Goal: Task Accomplishment & Management: Manage account settings

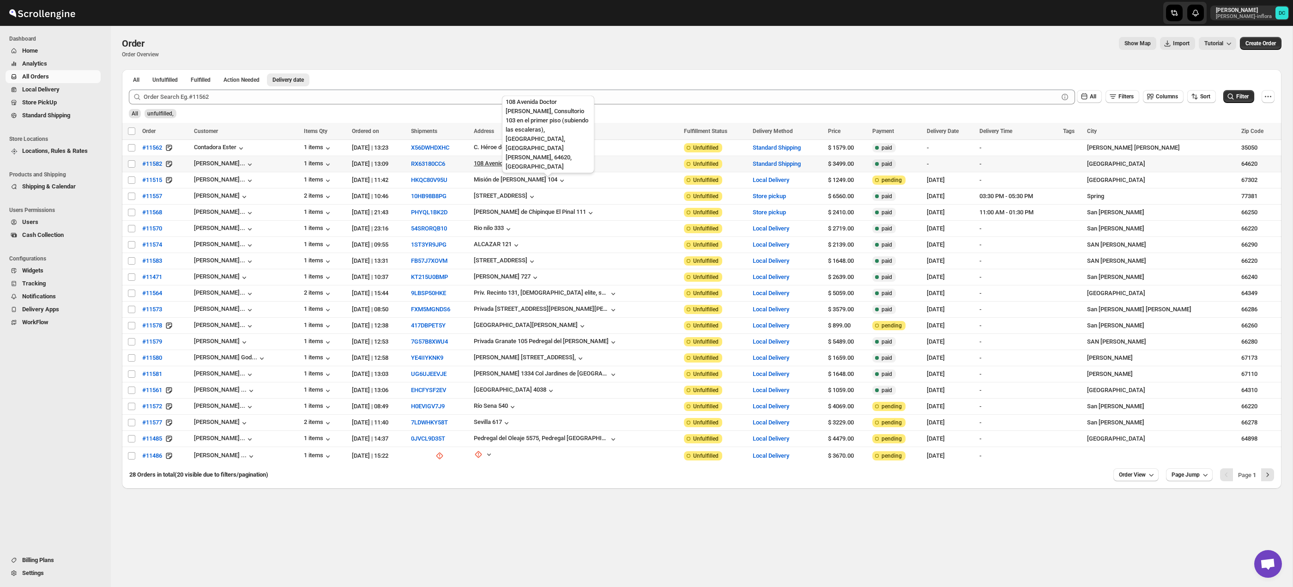
scroll to position [0, 0]
click at [131, 214] on input "Select order" at bounding box center [131, 211] width 7 height 7
checkbox input "true"
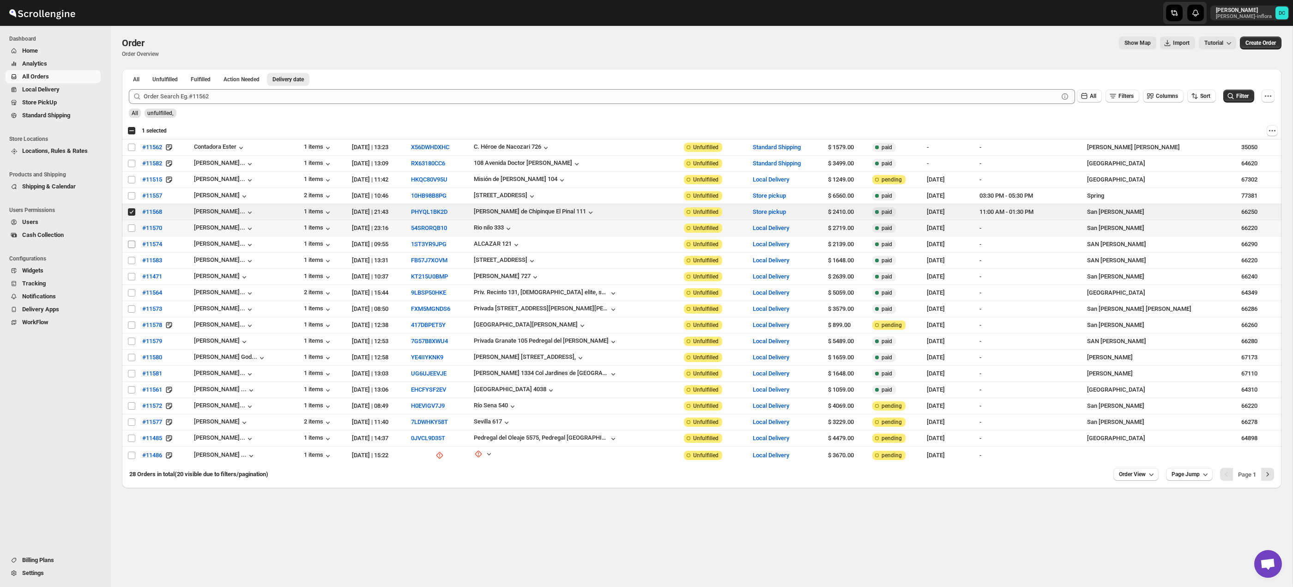
click at [129, 230] on input "Select order" at bounding box center [131, 227] width 7 height 7
checkbox input "true"
click at [131, 246] on input "Select order" at bounding box center [131, 244] width 7 height 7
checkbox input "true"
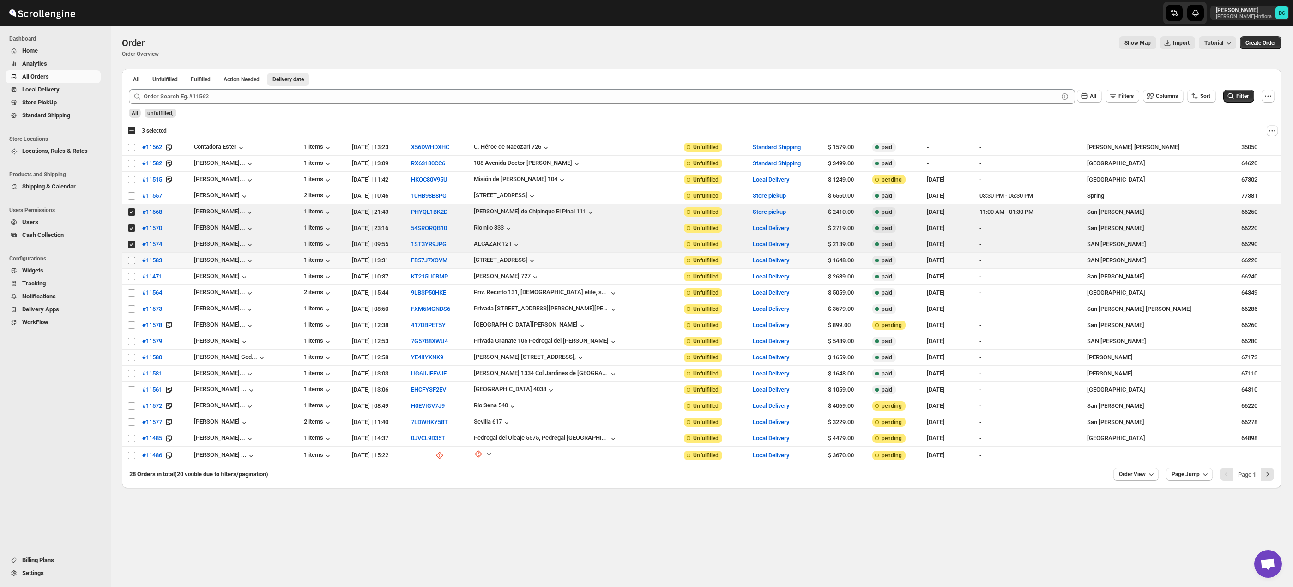
click at [131, 262] on input "Select order" at bounding box center [131, 260] width 7 height 7
checkbox input "true"
click at [130, 196] on input "Select order" at bounding box center [131, 195] width 7 height 7
checkbox input "true"
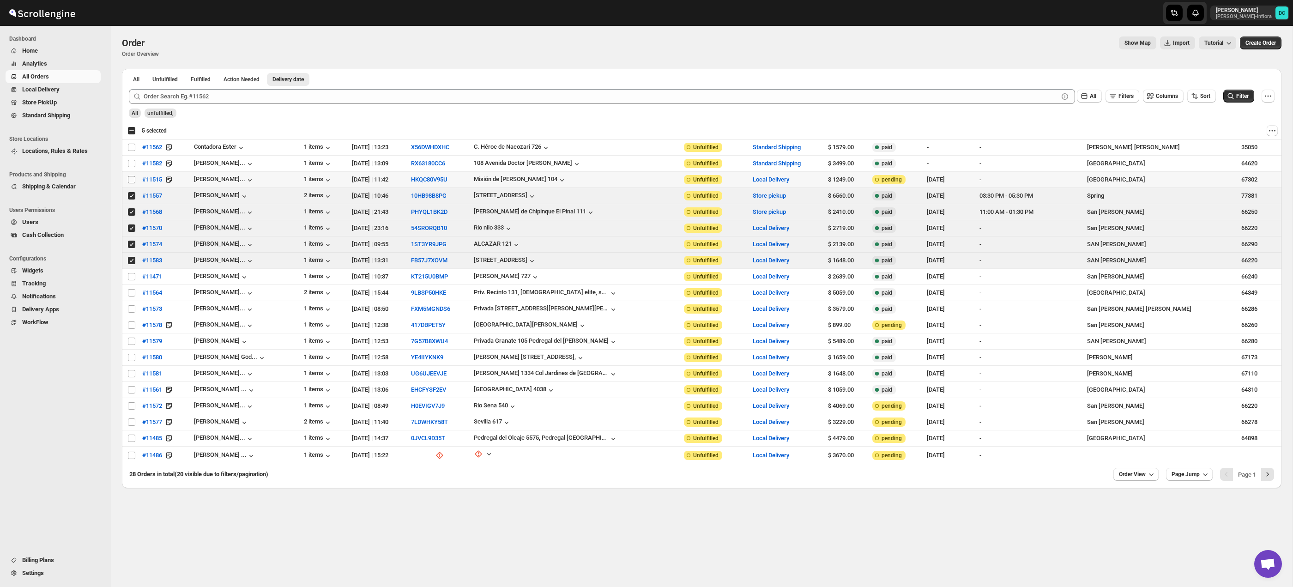
click at [131, 179] on input "Select order" at bounding box center [131, 179] width 7 height 7
checkbox input "true"
click at [75, 105] on span "Shipments" at bounding box center [67, 102] width 64 height 9
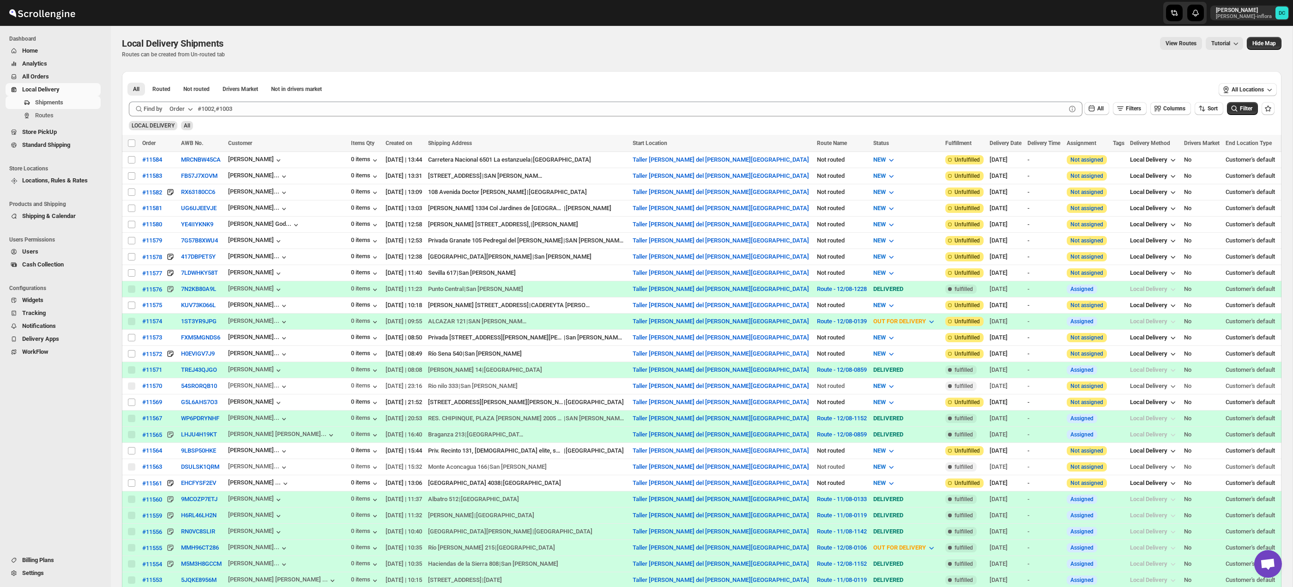
click at [71, 74] on span "All Orders" at bounding box center [60, 76] width 77 height 9
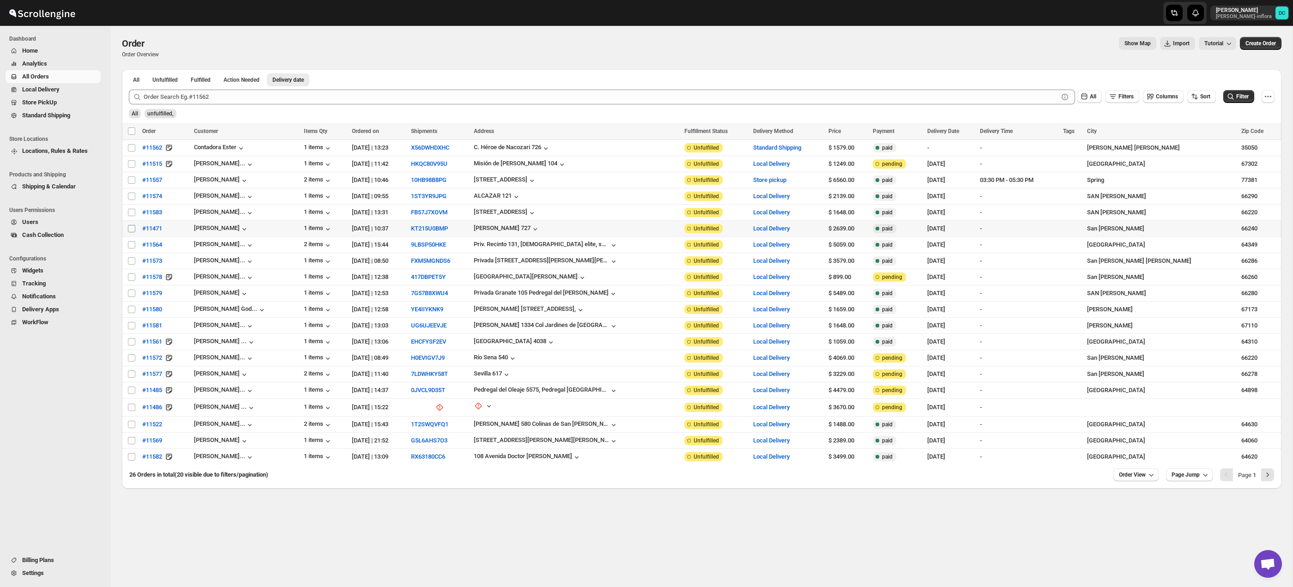
click at [130, 230] on input "Select order" at bounding box center [131, 228] width 7 height 7
checkbox input "true"
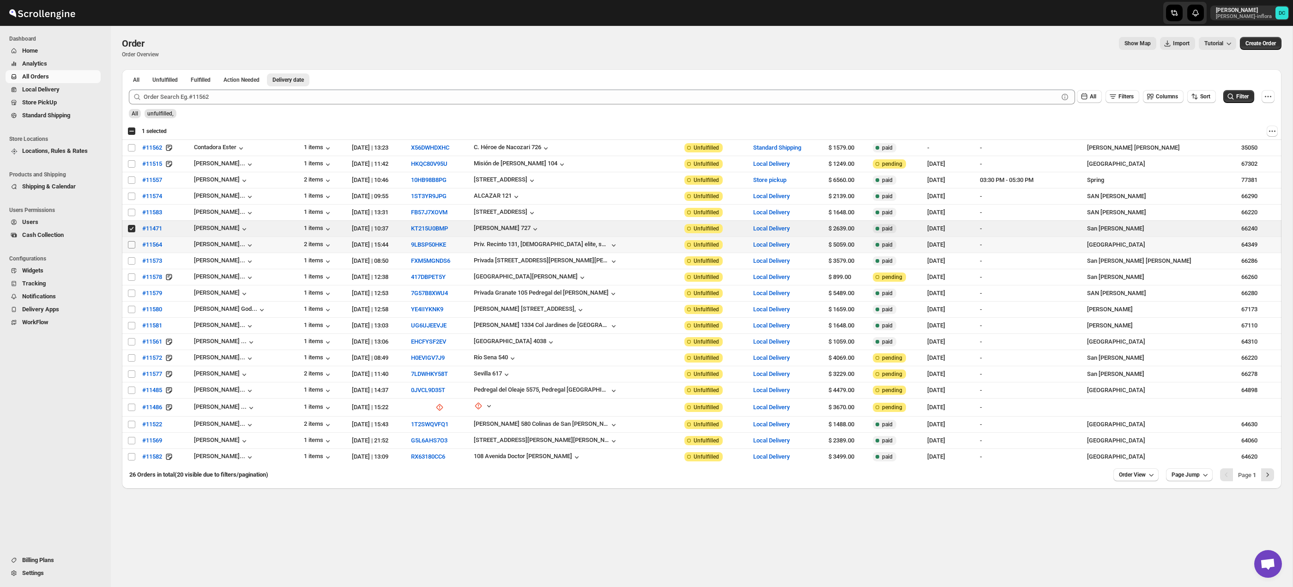
click at [132, 244] on input "Select order" at bounding box center [131, 244] width 7 height 7
checkbox input "true"
drag, startPoint x: 132, startPoint y: 262, endPoint x: 133, endPoint y: 270, distance: 7.5
click at [132, 262] on input "Select order" at bounding box center [131, 260] width 7 height 7
checkbox input "true"
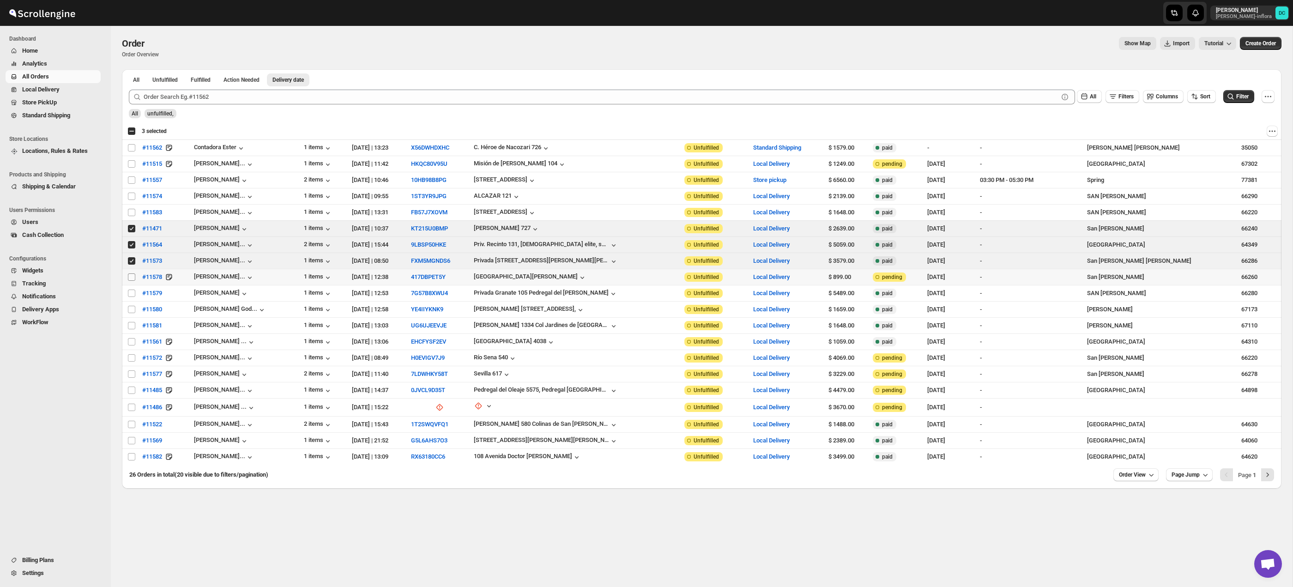
click at [133, 278] on input "Select order" at bounding box center [131, 276] width 7 height 7
checkbox input "true"
click at [132, 293] on input "Select order" at bounding box center [131, 293] width 7 height 7
checkbox input "true"
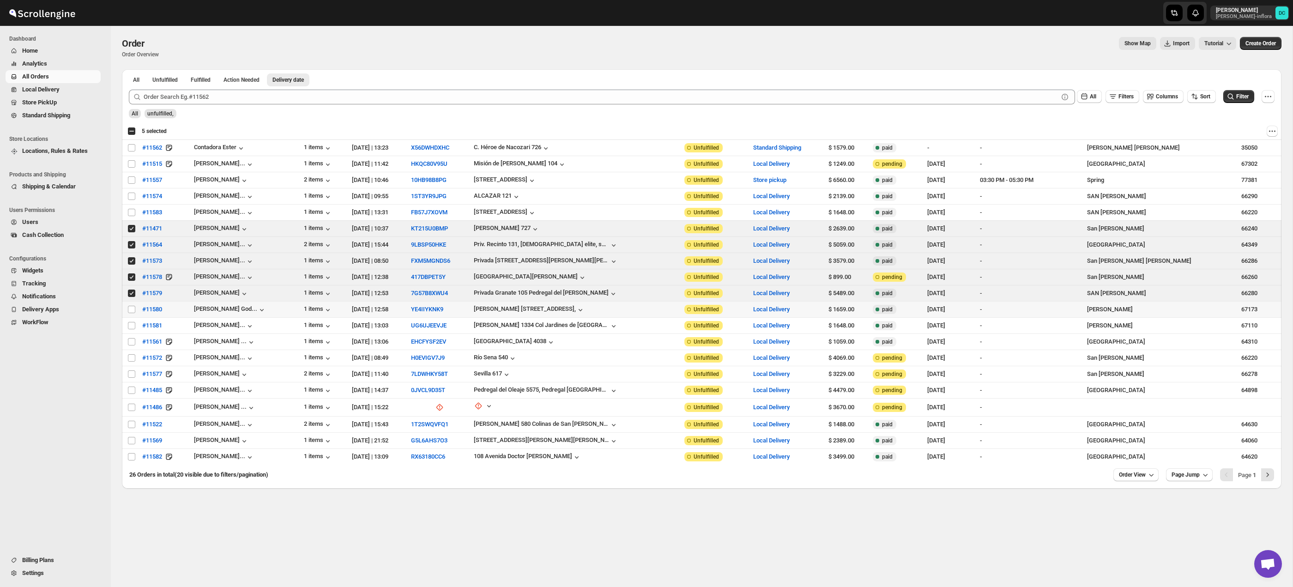
click at [127, 308] on td "Select order" at bounding box center [131, 310] width 18 height 16
checkbox input "true"
click at [131, 326] on input "Select order" at bounding box center [131, 325] width 7 height 7
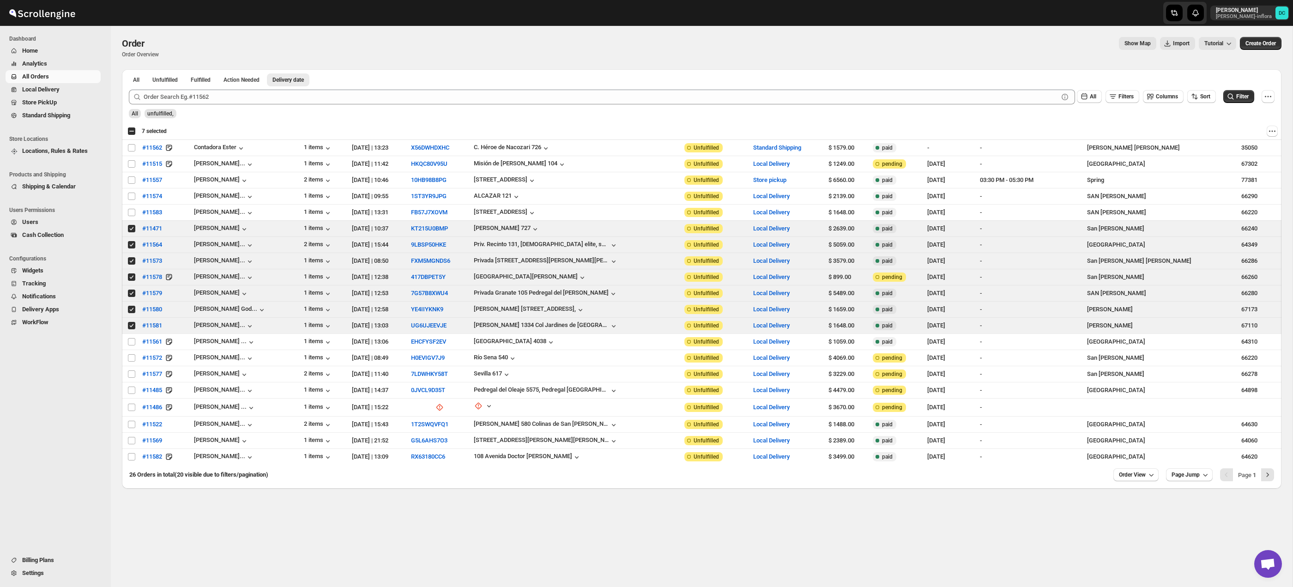
click at [131, 325] on input "Select order" at bounding box center [131, 325] width 7 height 7
checkbox input "false"
click at [132, 309] on input "Select order" at bounding box center [131, 309] width 7 height 7
checkbox input "false"
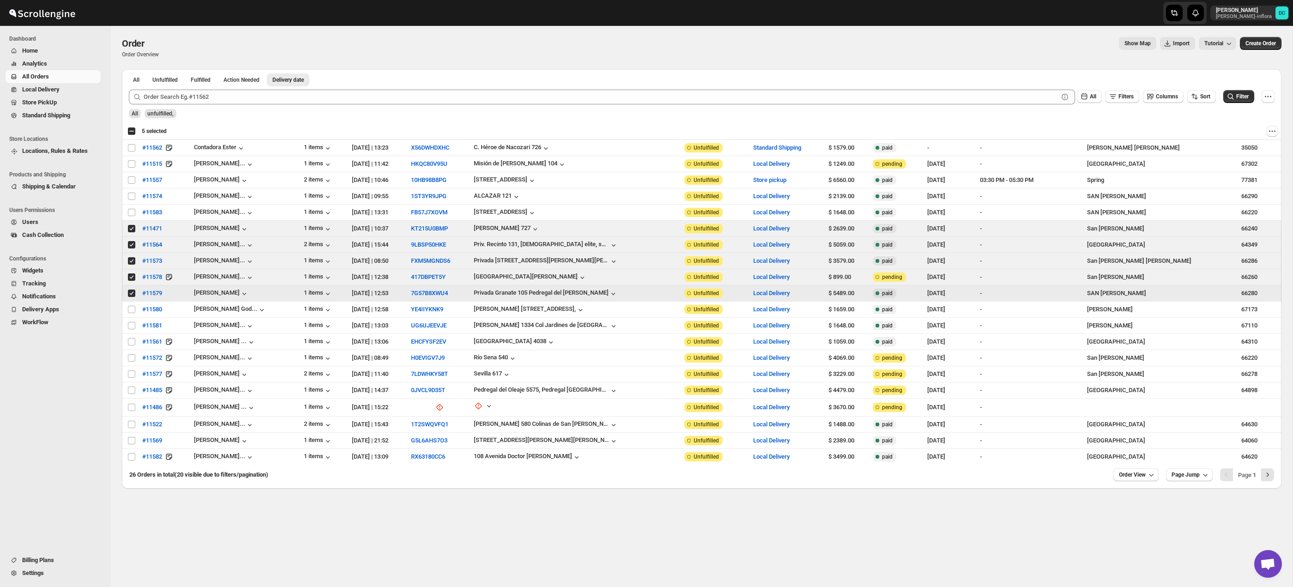
drag, startPoint x: 130, startPoint y: 291, endPoint x: 145, endPoint y: 13, distance: 278.9
click at [130, 291] on input "Select order" at bounding box center [131, 293] width 7 height 7
checkbox input "false"
click at [131, 278] on input "Select order" at bounding box center [131, 276] width 7 height 7
checkbox input "false"
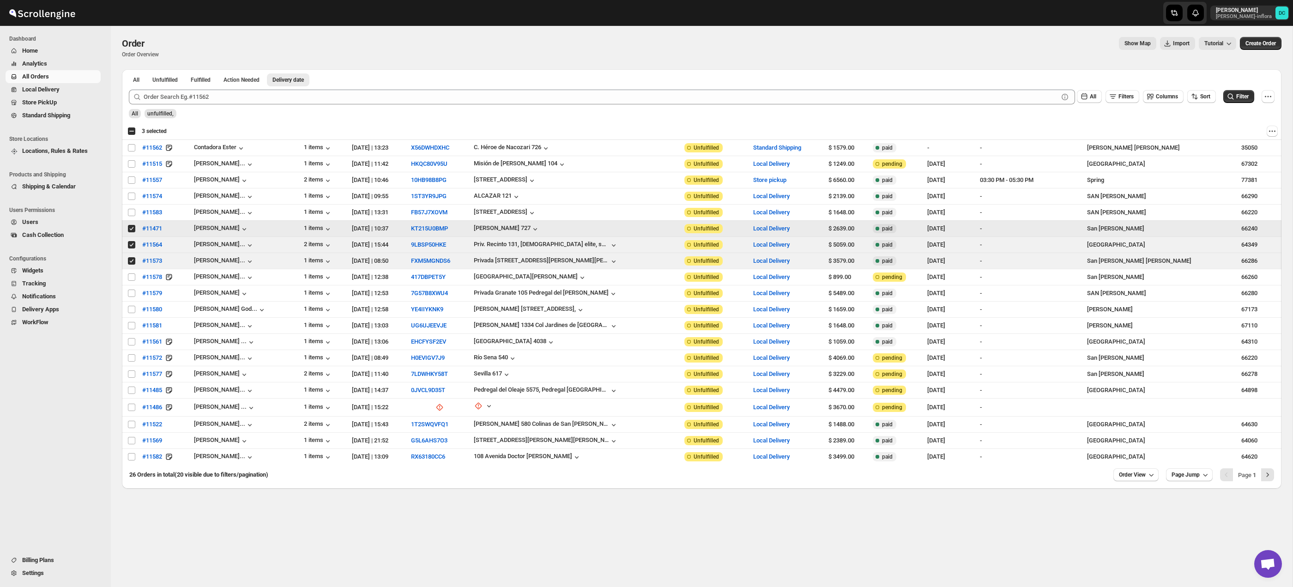
click at [132, 229] on input "Select order" at bounding box center [131, 228] width 7 height 7
checkbox input "false"
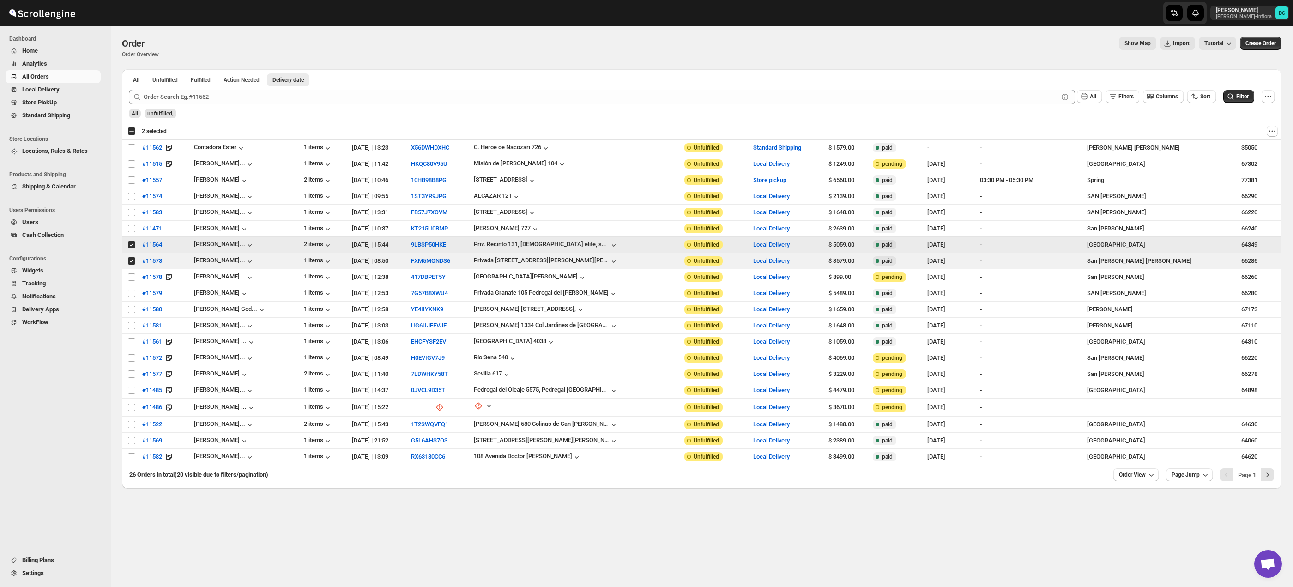
click at [132, 245] on input "Select order" at bounding box center [131, 244] width 7 height 7
checkbox input "false"
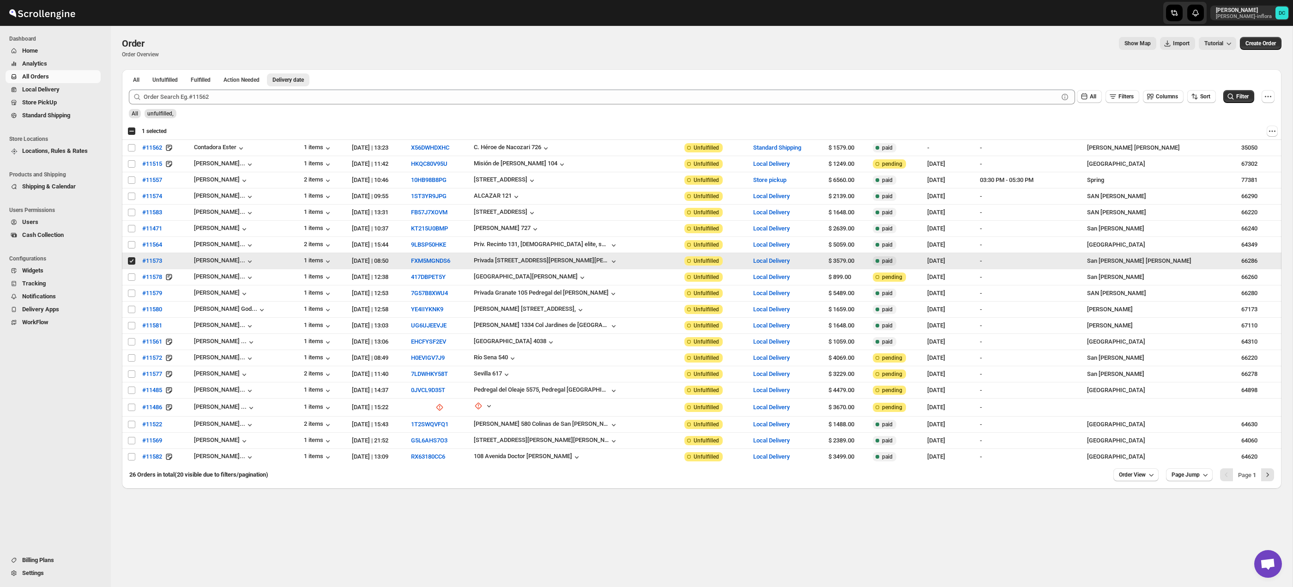
drag, startPoint x: 131, startPoint y: 264, endPoint x: 634, endPoint y: 509, distance: 559.8
click at [134, 265] on span at bounding box center [131, 261] width 8 height 8
click at [134, 265] on input "Select order" at bounding box center [131, 260] width 7 height 7
checkbox input "true"
